Goal: Task Accomplishment & Management: Manage account settings

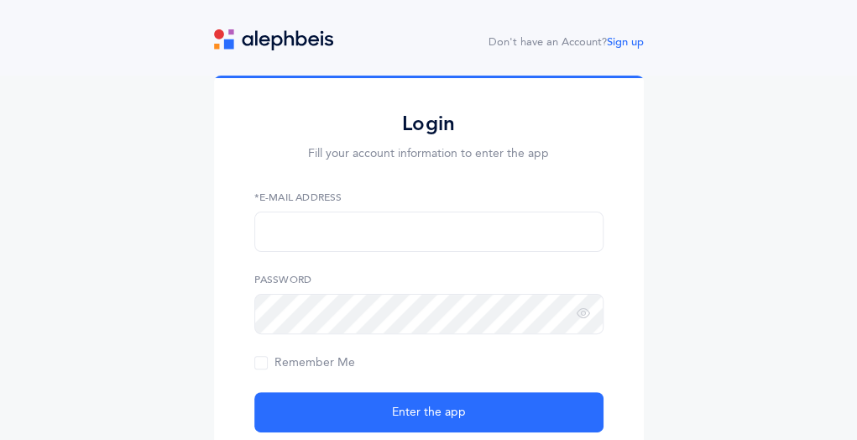
click at [347, 200] on label "*E-Mail Address" at bounding box center [428, 197] width 349 height 15
click at [327, 192] on label "*E-Mail Address" at bounding box center [428, 197] width 349 height 15
click at [322, 185] on div "Login Fill your account information to enter the app *E-Mail Address Password R…" at bounding box center [428, 290] width 349 height 358
click at [326, 214] on input "text" at bounding box center [428, 232] width 349 height 40
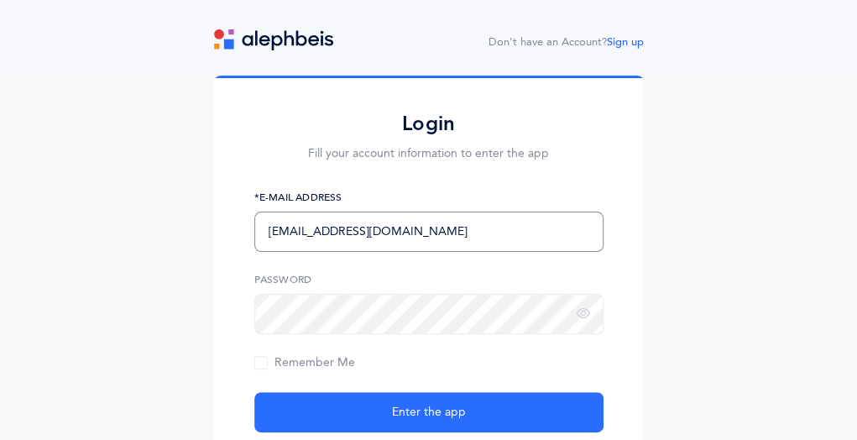
type input "[EMAIL_ADDRESS][DOMAIN_NAME]"
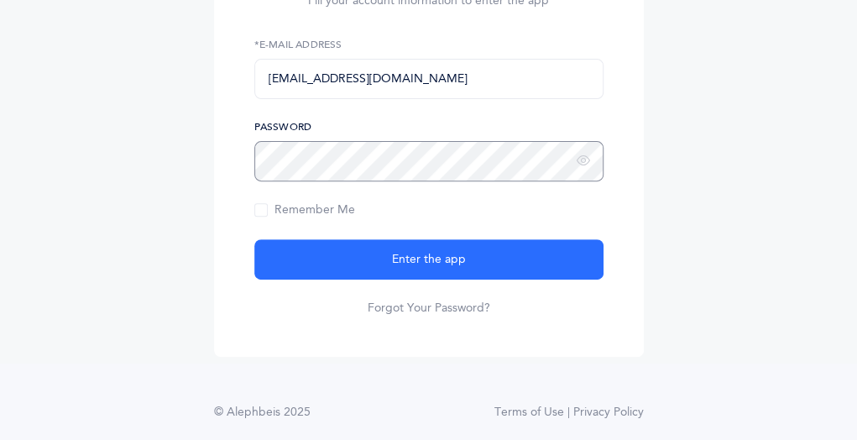
scroll to position [151, 0]
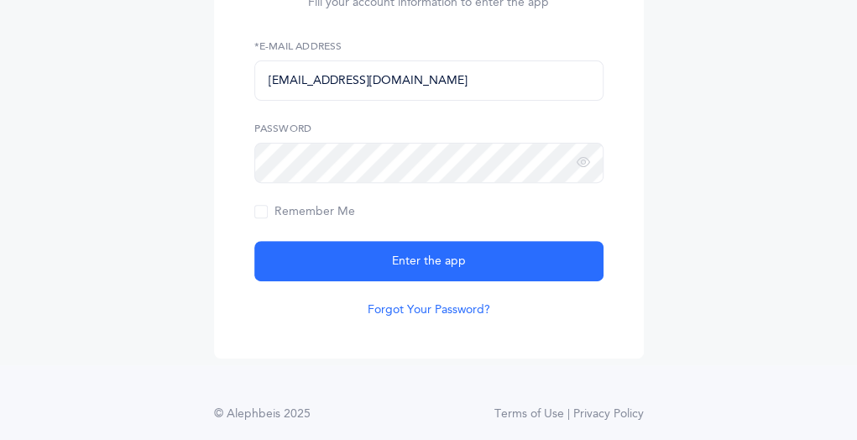
click at [393, 309] on link "Forgot Your Password?" at bounding box center [429, 309] width 123 height 17
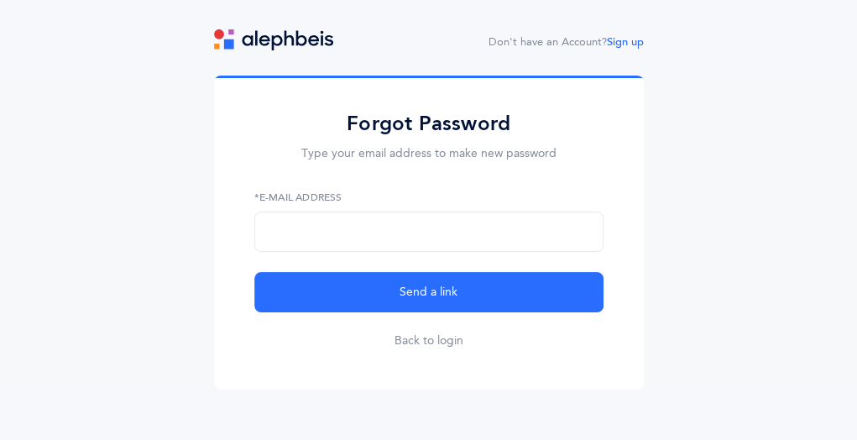
click at [294, 192] on label "*E-Mail Address" at bounding box center [428, 197] width 349 height 15
click at [295, 191] on label "*E-Mail Address" at bounding box center [428, 197] width 349 height 15
click at [334, 232] on input "text" at bounding box center [428, 232] width 349 height 40
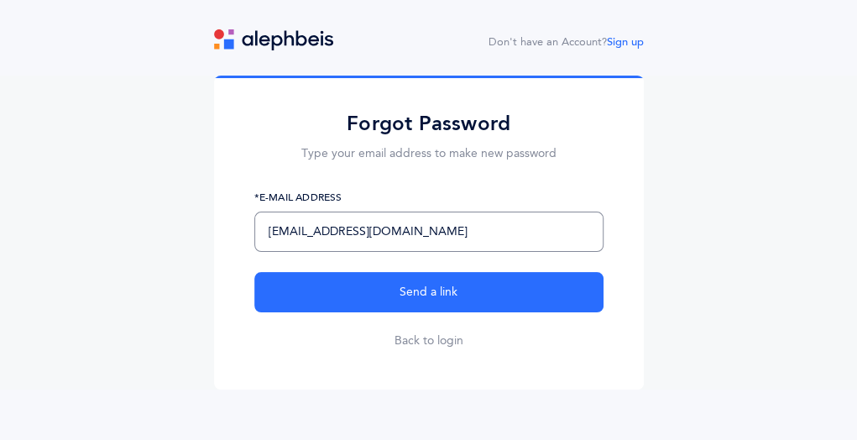
type input "mblack@manhattanday.org"
click at [254, 272] on button "Send a link" at bounding box center [428, 292] width 349 height 40
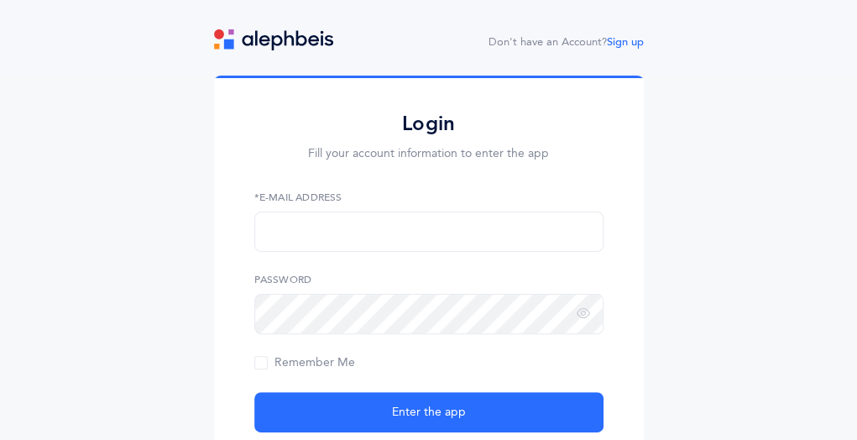
scroll to position [168, 0]
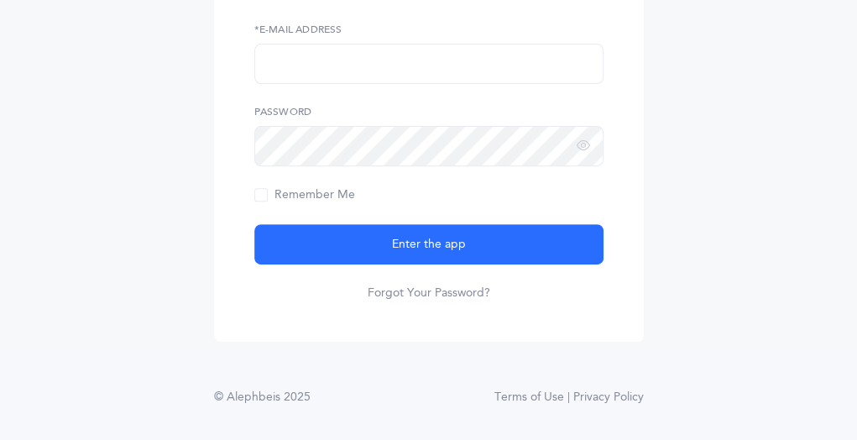
click at [297, 26] on label "*E-Mail Address" at bounding box center [428, 29] width 349 height 15
click at [312, 56] on input "text" at bounding box center [428, 64] width 349 height 40
click at [436, 72] on input "text" at bounding box center [428, 64] width 349 height 40
type input "[EMAIL_ADDRESS][DOMAIN_NAME]"
click at [494, 115] on label "Password" at bounding box center [428, 111] width 349 height 15
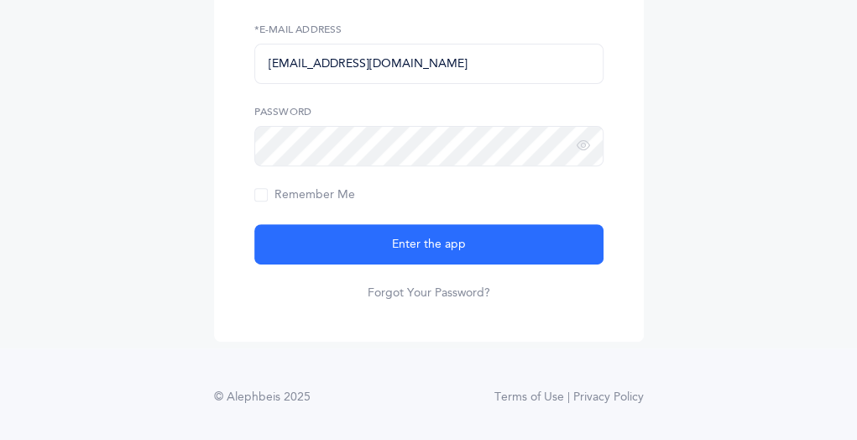
click at [487, 86] on form "mblack@manhattanday.org *E-Mail Address Password Remember Me Enter the app Forg…" at bounding box center [428, 161] width 349 height 279
click at [369, 107] on label "Password" at bounding box center [428, 111] width 349 height 15
click at [432, 292] on link "Forgot Your Password?" at bounding box center [429, 293] width 123 height 17
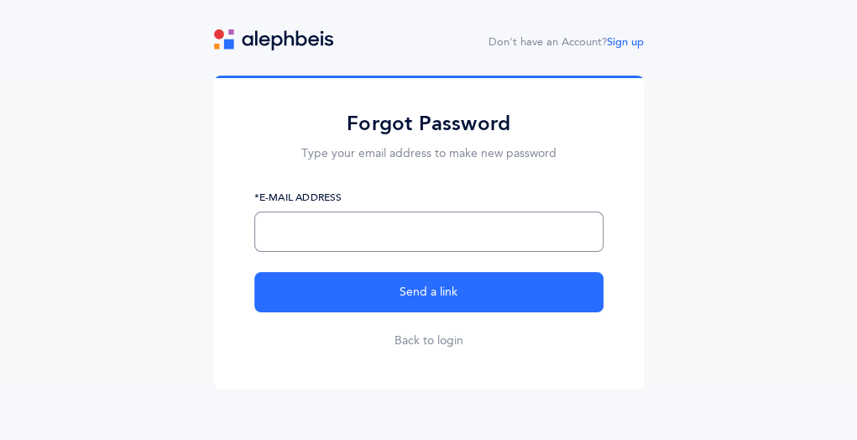
click at [398, 236] on input "text" at bounding box center [428, 232] width 349 height 40
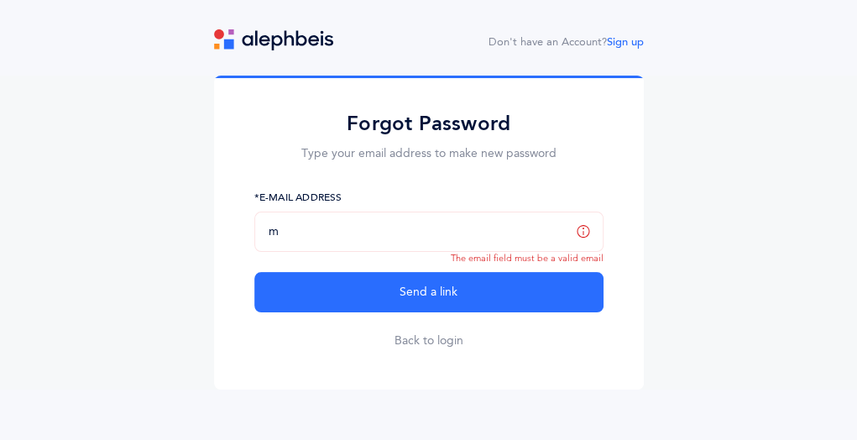
type input "[EMAIL_ADDRESS][DOMAIN_NAME]"
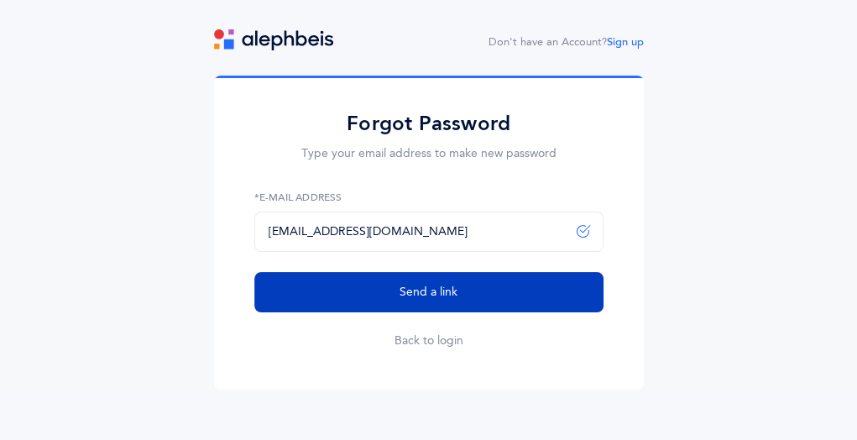
click at [358, 308] on button "Send a link" at bounding box center [428, 292] width 349 height 40
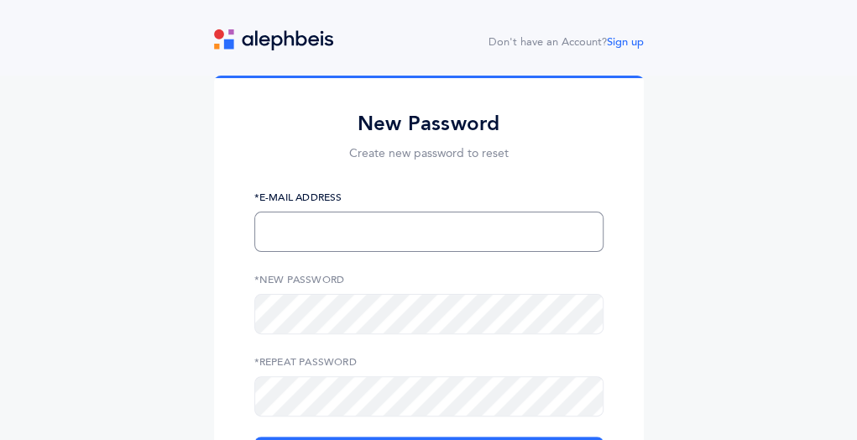
click at [448, 235] on input "text" at bounding box center [428, 232] width 349 height 40
type input "[EMAIL_ADDRESS][DOMAIN_NAME]"
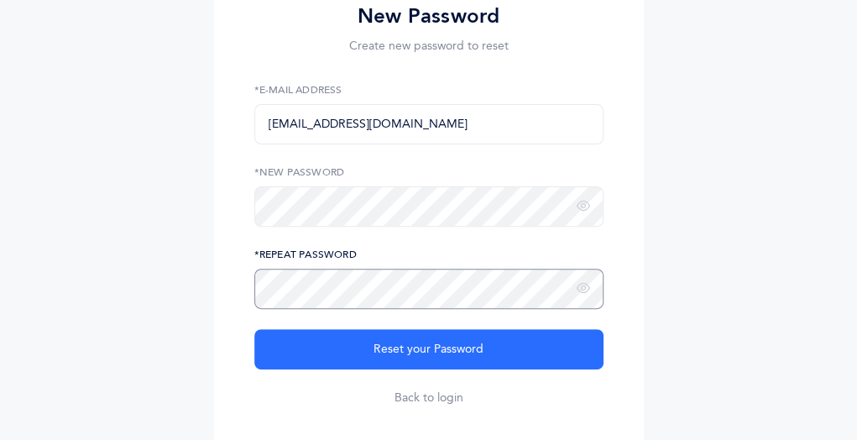
scroll to position [111, 0]
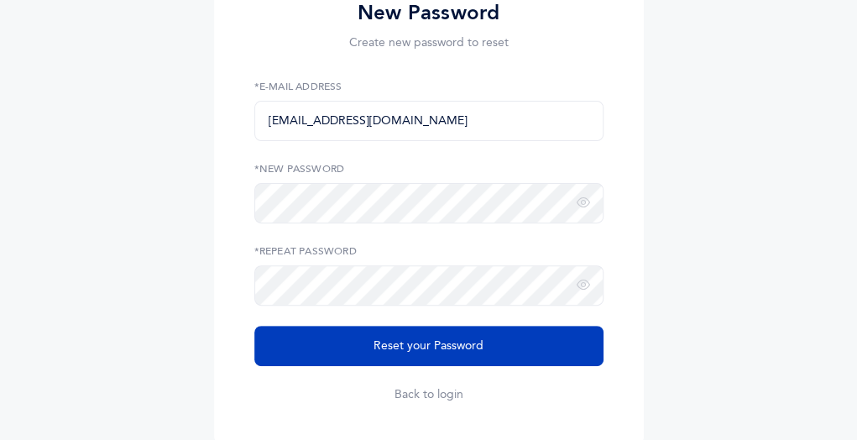
click at [457, 344] on span "Reset your Password" at bounding box center [428, 346] width 110 height 18
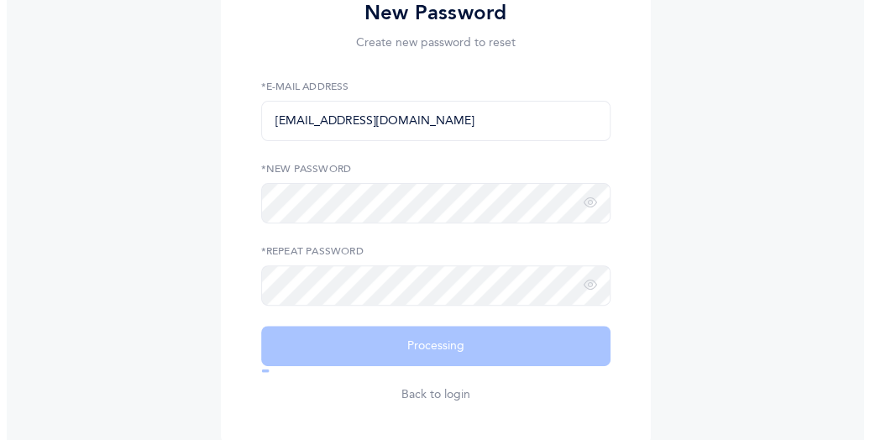
scroll to position [0, 0]
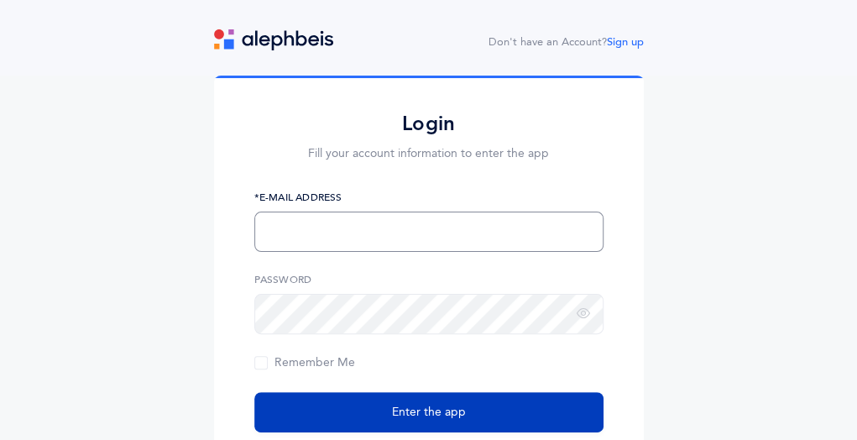
type input "[EMAIL_ADDRESS][DOMAIN_NAME]"
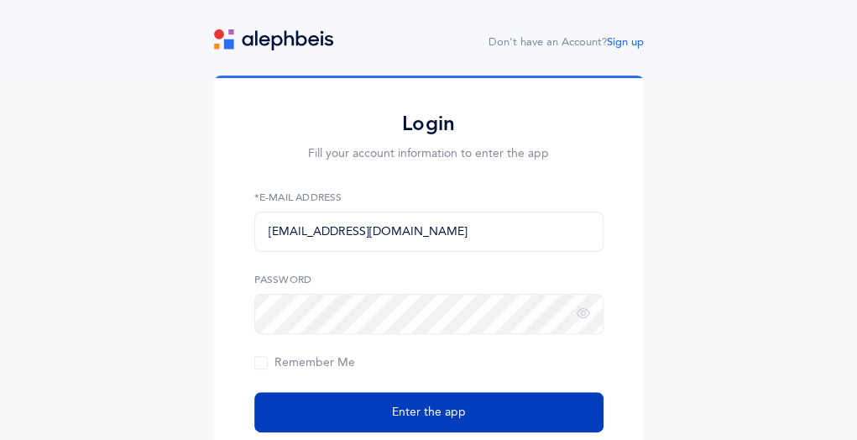
click at [450, 415] on span "Enter the app" at bounding box center [429, 413] width 74 height 18
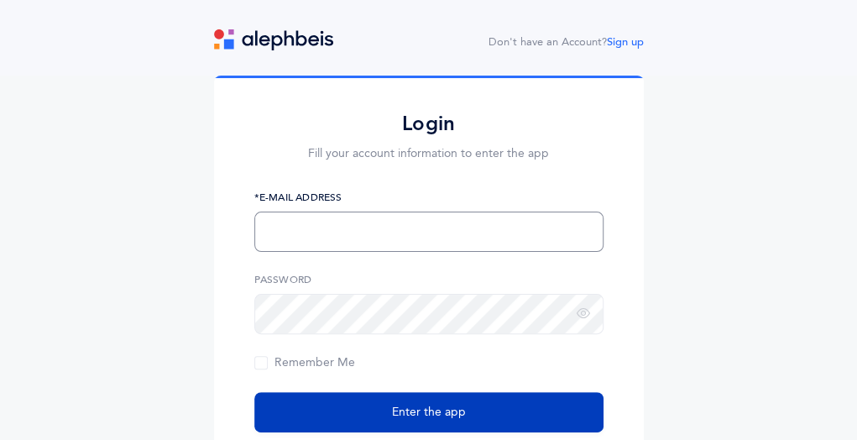
type input "[EMAIL_ADDRESS][DOMAIN_NAME]"
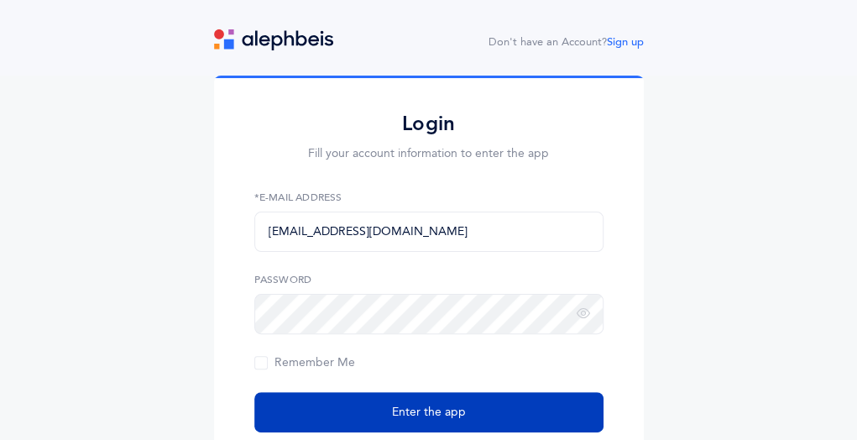
click at [452, 410] on span "Enter the app" at bounding box center [429, 413] width 74 height 18
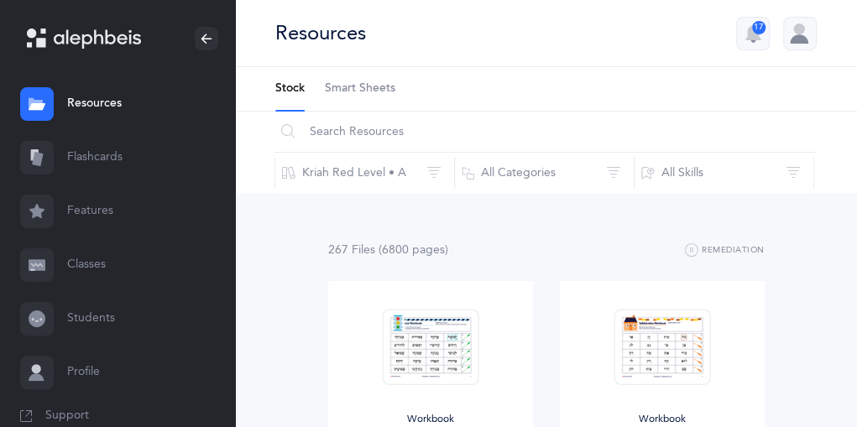
click at [85, 152] on link "Flashcards" at bounding box center [117, 158] width 235 height 54
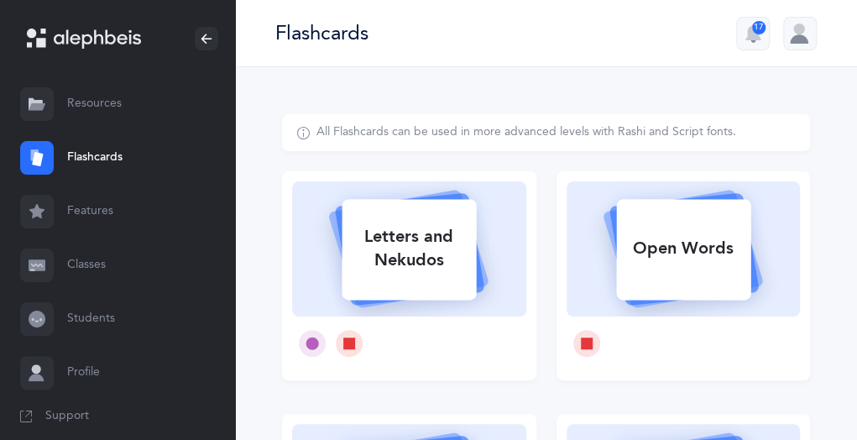
click at [75, 264] on link "Classes" at bounding box center [117, 265] width 235 height 54
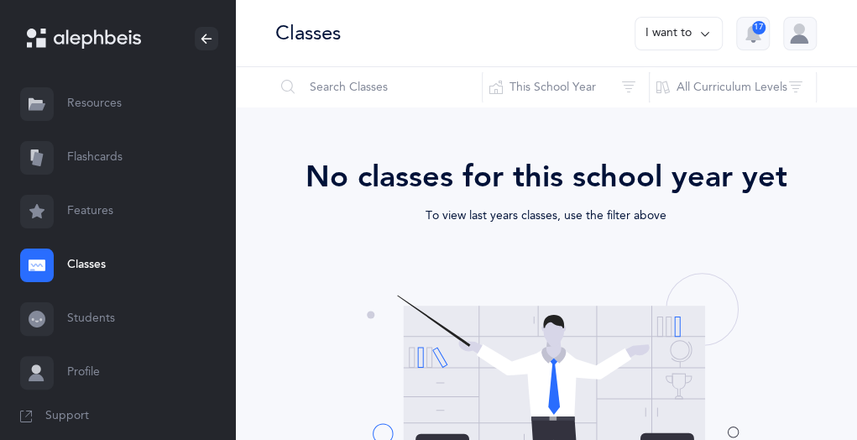
click at [74, 326] on link "Students" at bounding box center [117, 319] width 235 height 54
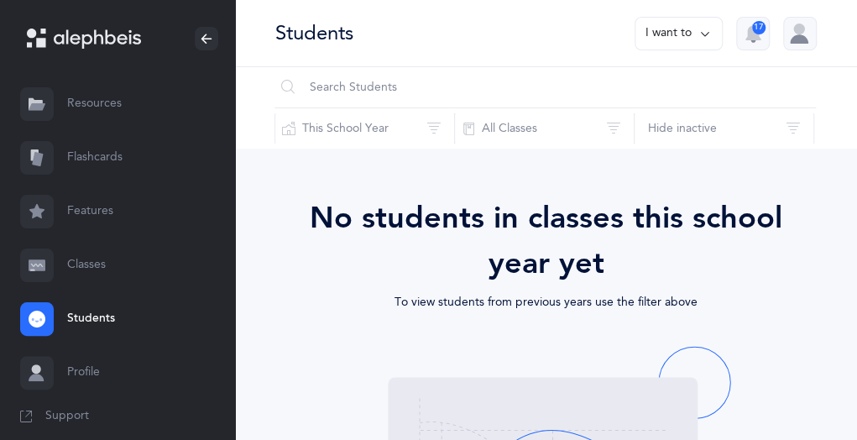
click at [82, 155] on link "Flashcards" at bounding box center [117, 158] width 235 height 54
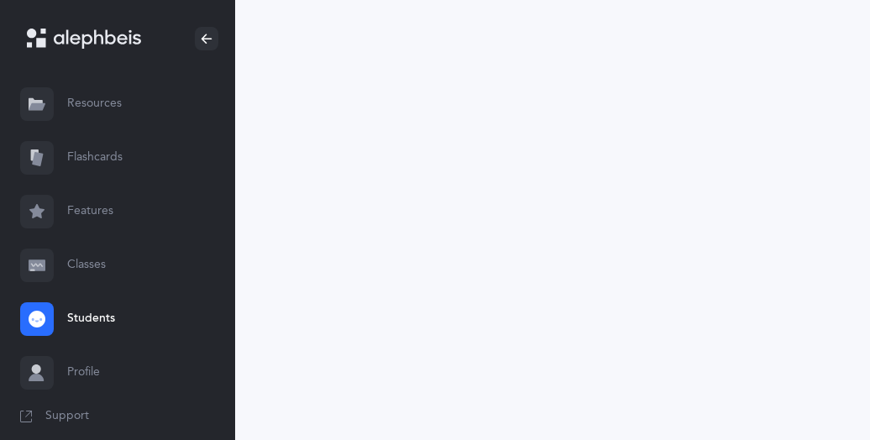
click at [82, 155] on link "Flashcards" at bounding box center [117, 158] width 235 height 54
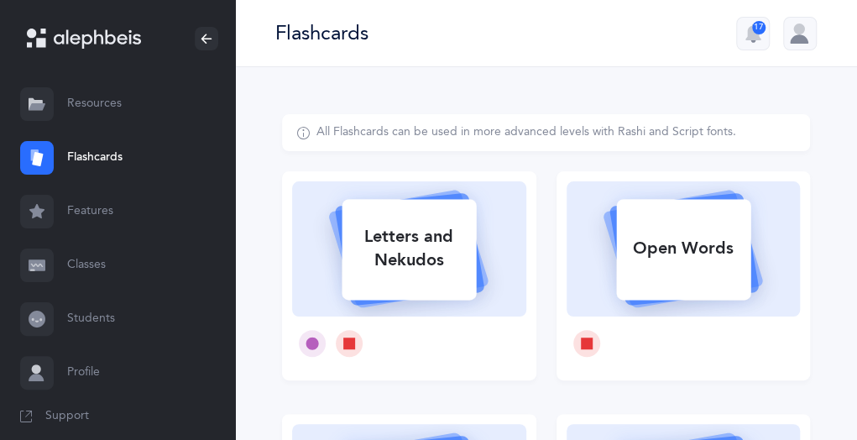
drag, startPoint x: 849, startPoint y: 127, endPoint x: 838, endPoint y: 184, distance: 58.1
